Goal: Task Accomplishment & Management: Complete application form

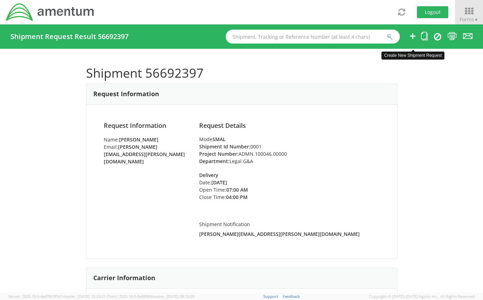
click at [409, 36] on icon at bounding box center [412, 36] width 8 height 9
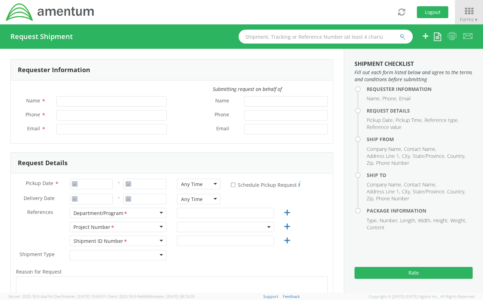
type input "[PERSON_NAME]"
type input "[PERSON_NAME][EMAIL_ADDRESS][PERSON_NAME][DOMAIN_NAME]"
select select "ADMN.100046.00000"
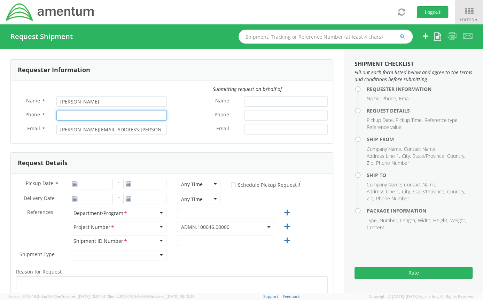
click at [84, 112] on input "Phone *" at bounding box center [111, 115] width 110 height 10
type input "2403856004"
click at [173, 108] on div "Name *" at bounding box center [252, 103] width 161 height 14
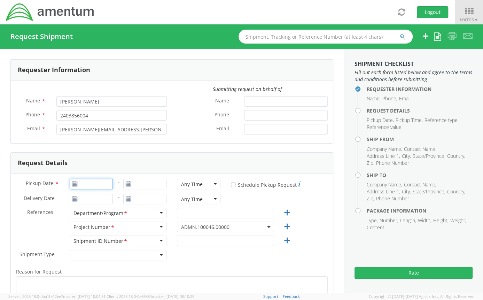
type input "[DATE]"
click at [81, 183] on input "[DATE]" at bounding box center [91, 184] width 43 height 10
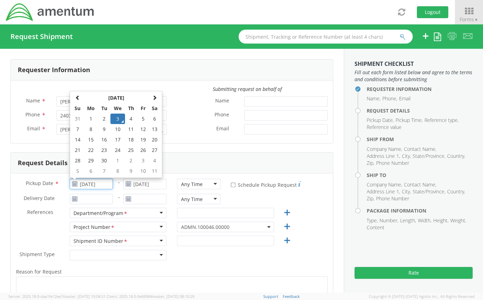
click at [115, 117] on td "3" at bounding box center [117, 118] width 15 height 10
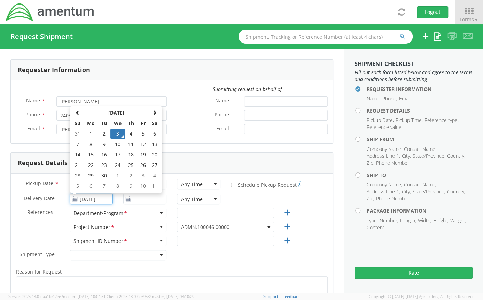
click at [86, 196] on input "[DATE]" at bounding box center [91, 198] width 43 height 10
click at [128, 135] on td "4" at bounding box center [131, 133] width 12 height 10
type input "[DATE]"
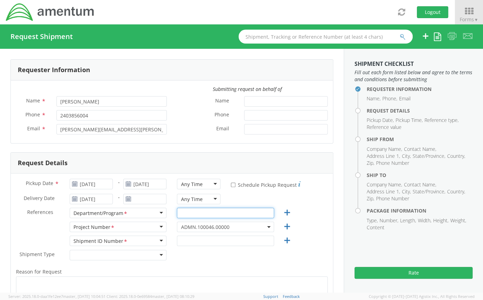
click at [178, 212] on input "text" at bounding box center [225, 212] width 97 height 10
type input "Legal G&A"
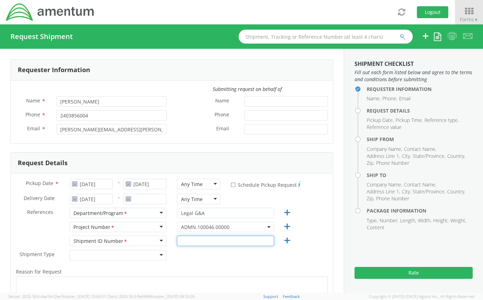
click at [182, 241] on input "text" at bounding box center [225, 240] width 97 height 10
type input "0001"
click at [175, 255] on div "Shipment Type * Batch Regular" at bounding box center [172, 256] width 322 height 14
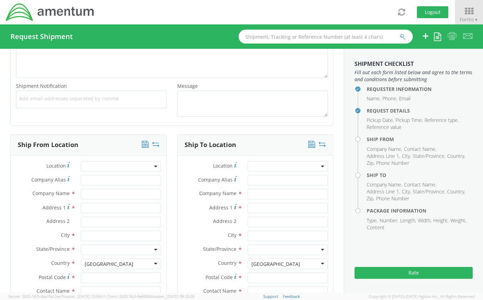
scroll to position [235, 0]
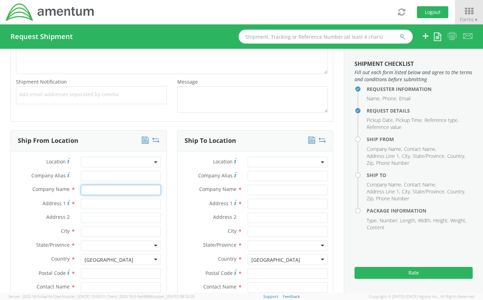
click at [126, 190] on input "text" at bounding box center [121, 189] width 80 height 10
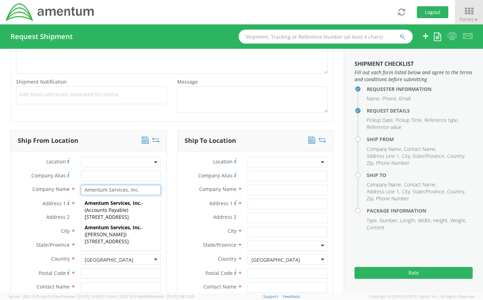
type input "Amentum Services, Inc."
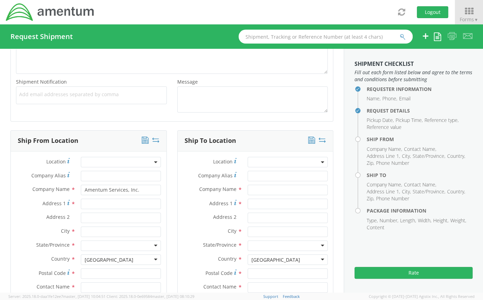
click at [165, 179] on div "Ship From Location Location * Company Alias * Company Name * Amentum Services, …" at bounding box center [88, 247] width 167 height 235
click at [95, 204] on input "Address 1 *" at bounding box center [121, 203] width 80 height 10
type input "[STREET_ADDRESS]"
click at [89, 230] on input "text" at bounding box center [121, 231] width 80 height 10
type input "[GEOGRAPHIC_DATA]"
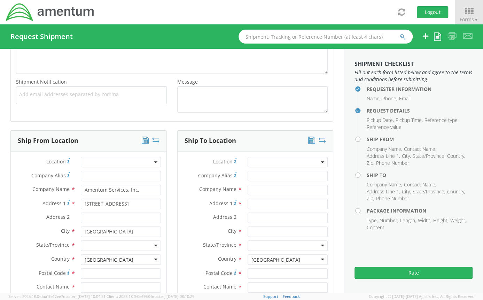
click at [57, 235] on div "City * [GEOGRAPHIC_DATA]" at bounding box center [89, 231] width 156 height 10
click at [94, 245] on div at bounding box center [121, 245] width 80 height 10
click at [87, 272] on input "Postal Code *" at bounding box center [121, 273] width 80 height 10
type input "21718"
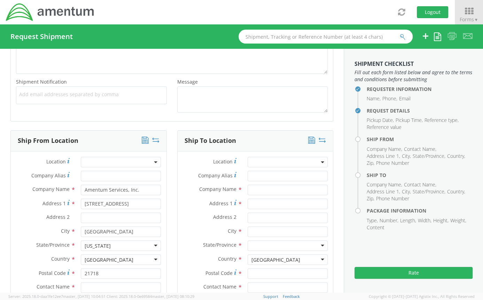
click at [48, 268] on label "Postal Code *" at bounding box center [43, 272] width 65 height 9
click at [81, 268] on input "21718" at bounding box center [121, 273] width 80 height 10
click at [84, 286] on input "text" at bounding box center [121, 287] width 80 height 10
type input "[PERSON_NAME]"
click at [57, 278] on div "Postal Code * 21718" at bounding box center [89, 275] width 156 height 14
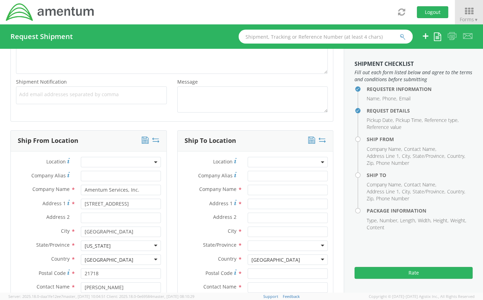
scroll to position [279, 0]
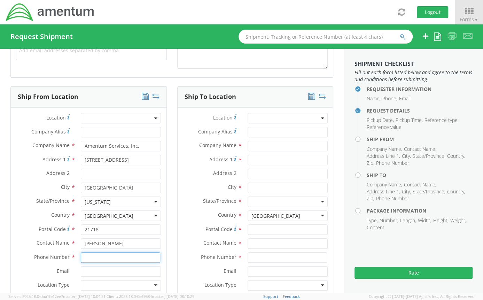
click at [95, 253] on input at bounding box center [120, 257] width 79 height 10
type input "2403856004"
click at [37, 259] on span "Phone Number" at bounding box center [51, 256] width 35 height 7
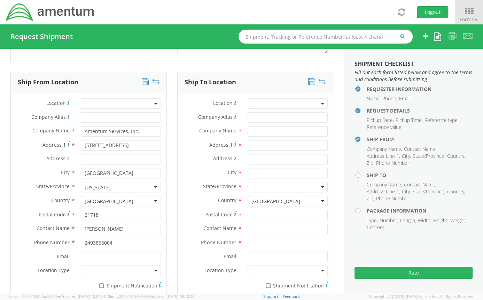
scroll to position [292, 0]
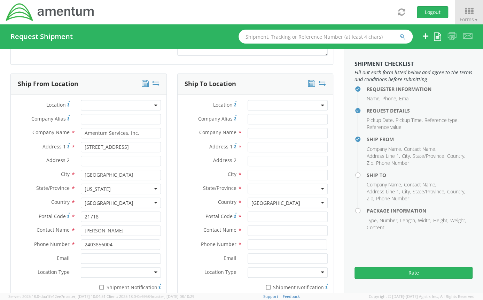
click at [263, 201] on div "[GEOGRAPHIC_DATA]" at bounding box center [275, 202] width 49 height 7
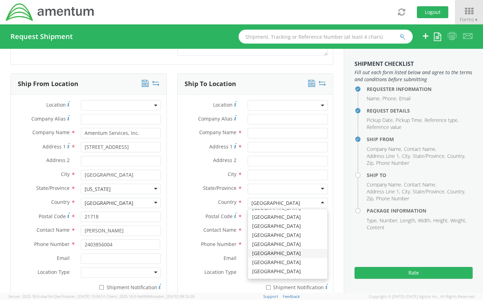
scroll to position [142, 0]
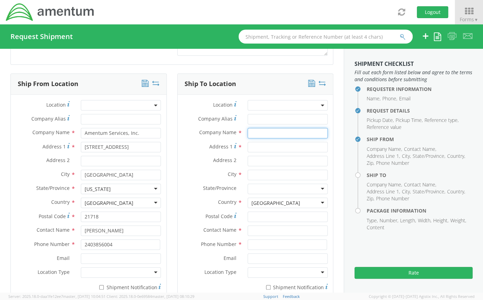
click at [248, 134] on input "text" at bounding box center [287, 133] width 80 height 10
type input "Bank of Ceylon"
click at [248, 149] on input "Address 1 *" at bounding box center [287, 147] width 80 height 10
type input "[GEOGRAPHIC_DATA](K)-1, Road 50"
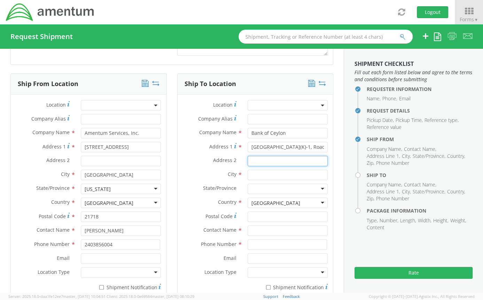
click at [263, 158] on input "Address 2 *" at bounding box center [287, 161] width 80 height 10
drag, startPoint x: 298, startPoint y: 160, endPoint x: 234, endPoint y: 163, distance: 63.7
click at [234, 163] on div "Address [STREET_ADDRESS][PERSON_NAME]" at bounding box center [255, 161] width 156 height 10
click at [295, 162] on input "[PERSON_NAME] Avenue, Gulshan-2" at bounding box center [287, 161] width 80 height 10
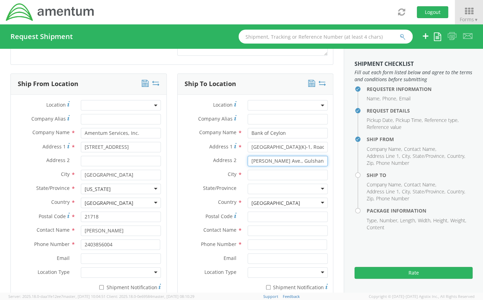
type input "[PERSON_NAME] Ave., Gulshan-2"
click at [284, 172] on input "text" at bounding box center [287, 174] width 80 height 10
type input "[GEOGRAPHIC_DATA]"
click at [260, 187] on div at bounding box center [287, 188] width 80 height 10
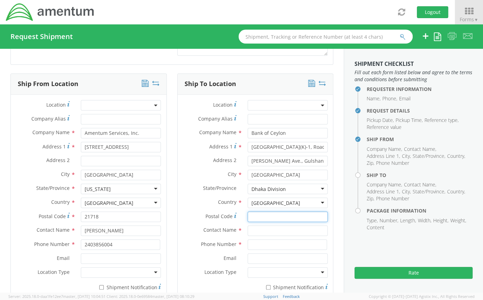
click at [268, 220] on input "Postal Code *" at bounding box center [287, 216] width 80 height 10
type input "1212"
click at [254, 230] on input "text" at bounding box center [287, 230] width 80 height 10
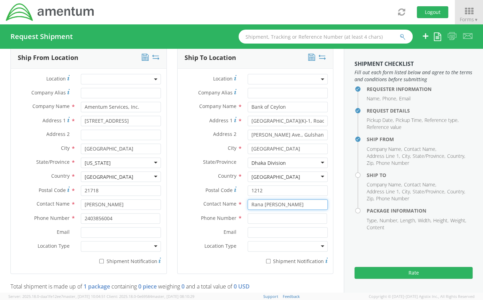
type input "Rana [PERSON_NAME]"
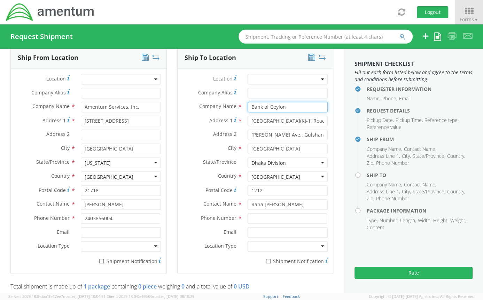
click at [247, 107] on input "Bank of Ceylon" at bounding box center [287, 107] width 80 height 10
click at [308, 105] on input "Commercial Bank of Ceylon" at bounding box center [287, 107] width 80 height 10
type input "Commercial Bank of Ceylon PLC"
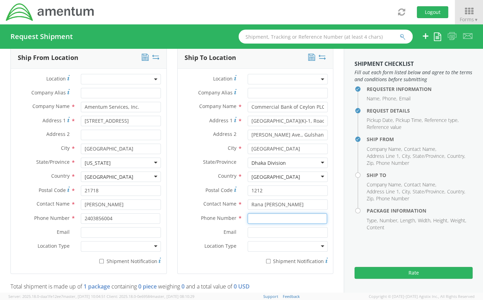
click at [277, 215] on input at bounding box center [286, 218] width 79 height 10
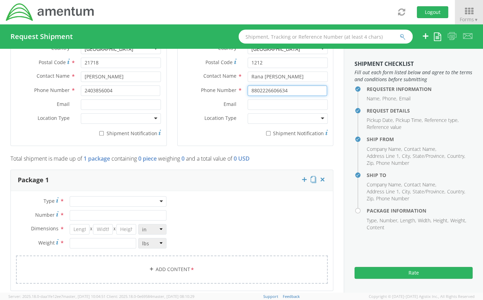
scroll to position [446, 0]
type input "8802226606634"
click at [143, 203] on div at bounding box center [118, 201] width 97 height 10
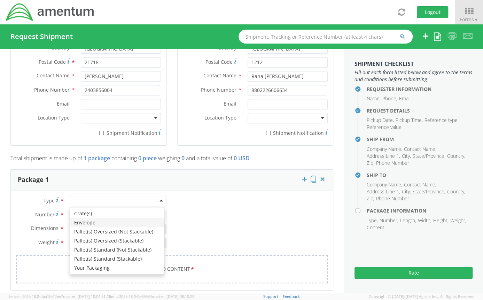
type input "1"
type input "9.5"
type input "12.5"
type input "0.25"
type input "1"
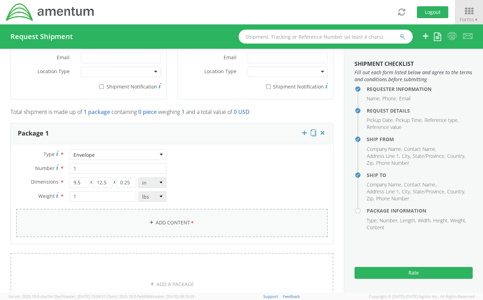
scroll to position [493, 0]
click at [172, 217] on link "Add Content *" at bounding box center [171, 222] width 311 height 28
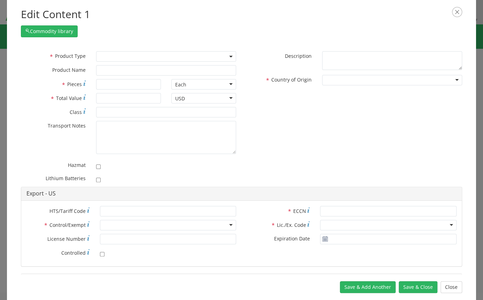
click at [145, 55] on span at bounding box center [166, 56] width 140 height 10
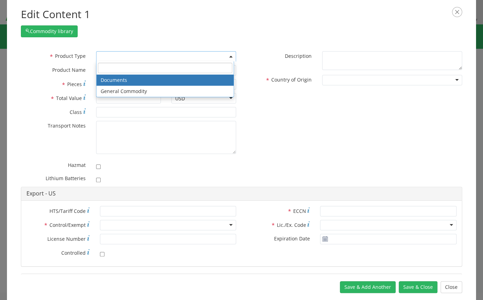
select select "DOCUMENT"
type input "Document"
type input "1"
type textarea "Documents"
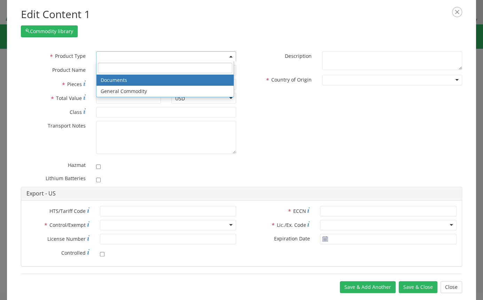
type input "4911.99.8000"
type input "EAR99"
type input "4911.99.8000"
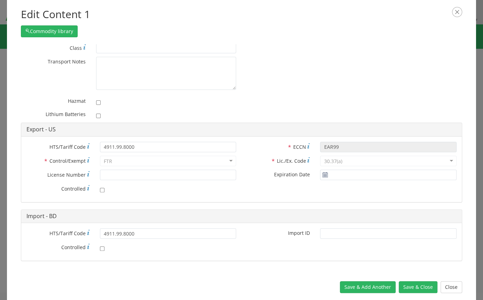
scroll to position [0, 0]
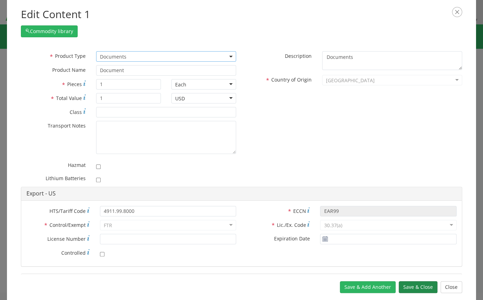
click at [414, 290] on button "Save & Close" at bounding box center [417, 287] width 39 height 12
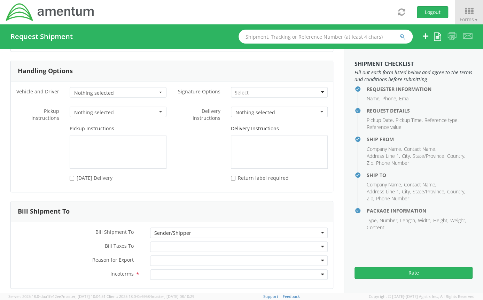
scroll to position [919, 0]
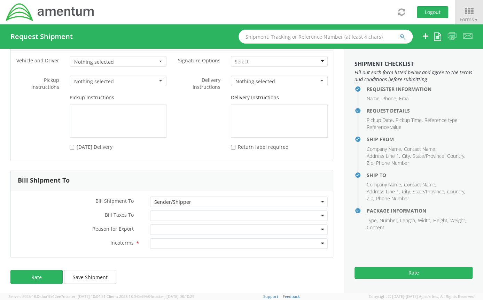
click at [157, 243] on div at bounding box center [238, 243] width 177 height 10
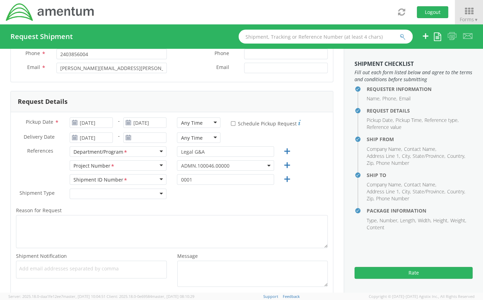
scroll to position [66, 0]
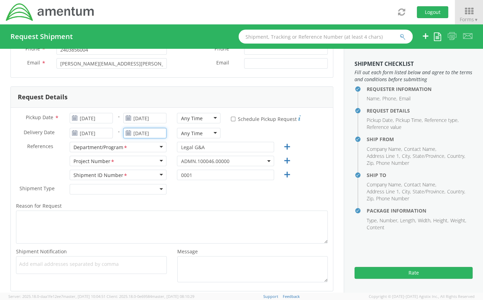
click at [147, 132] on input "[DATE]" at bounding box center [144, 133] width 43 height 10
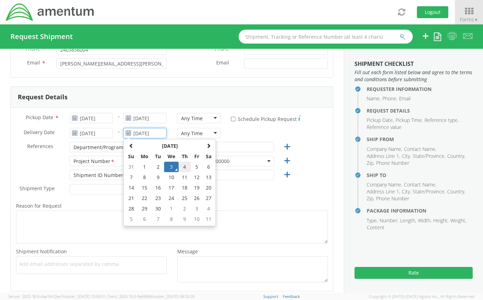
click at [179, 166] on td "4" at bounding box center [185, 166] width 12 height 10
type input "[DATE]"
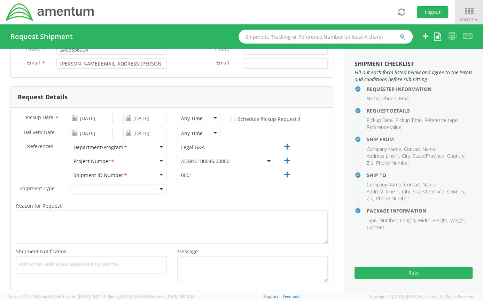
click at [202, 194] on div "Shipment Type * Batch Regular" at bounding box center [172, 191] width 322 height 14
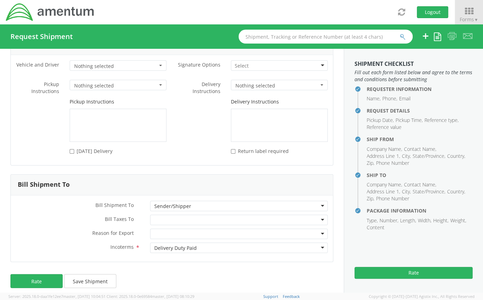
scroll to position [919, 0]
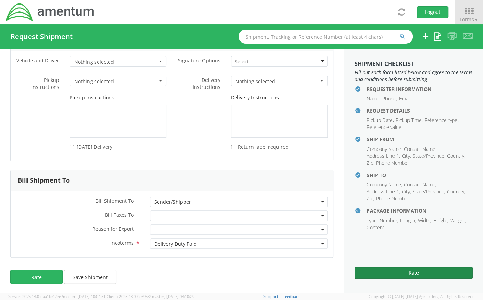
click at [398, 275] on button "Rate" at bounding box center [413, 273] width 118 height 12
